Goal: Check status

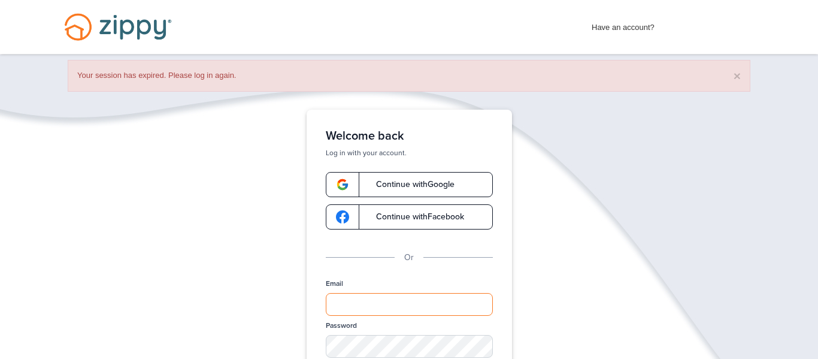
type input "**********"
click at [414, 187] on span "Continue with Google" at bounding box center [409, 184] width 90 height 8
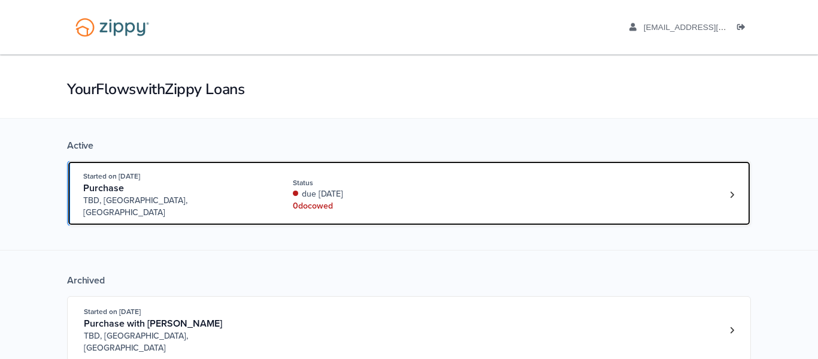
click at [338, 188] on div "due [DATE]" at bounding box center [373, 194] width 160 height 12
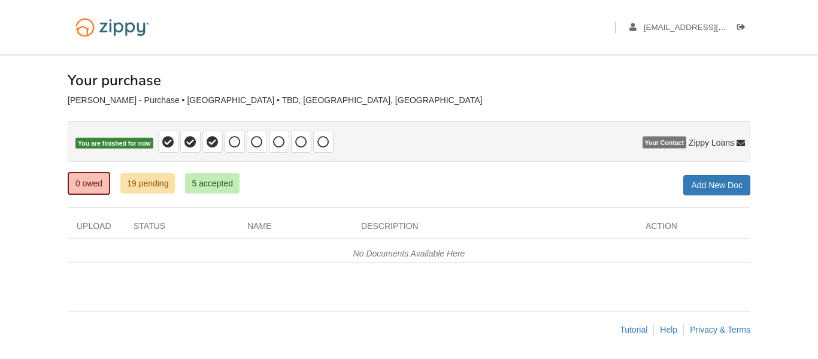
scroll to position [1, 0]
